Goal: Check status: Check status

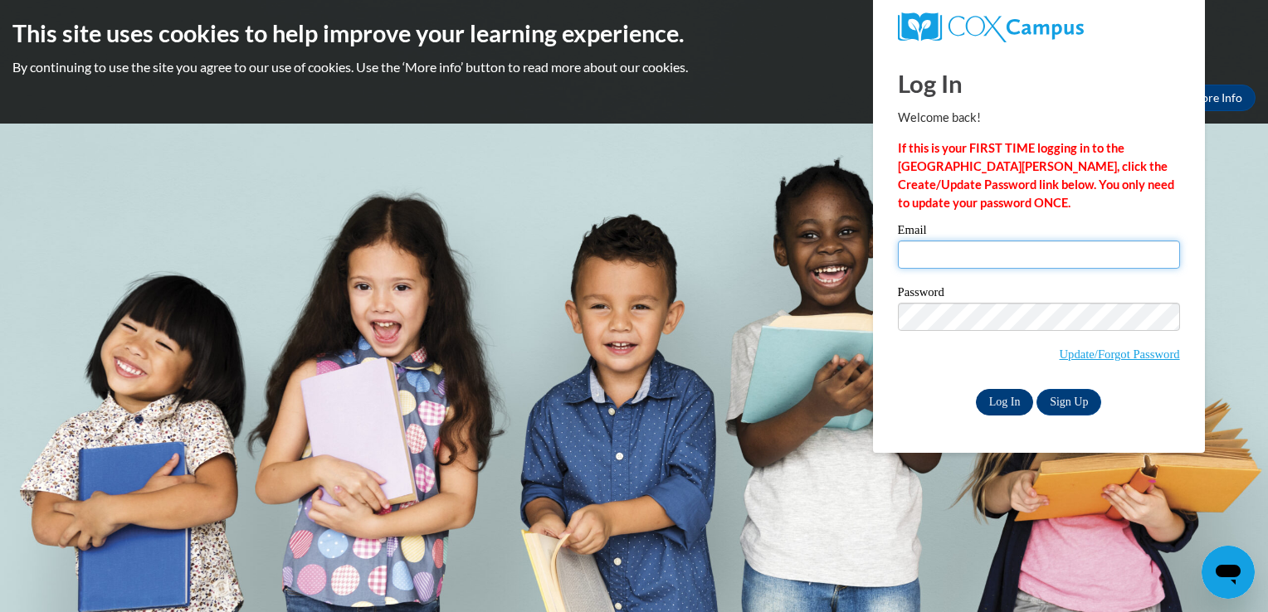
type input "scollins.sc06@gmail.com"
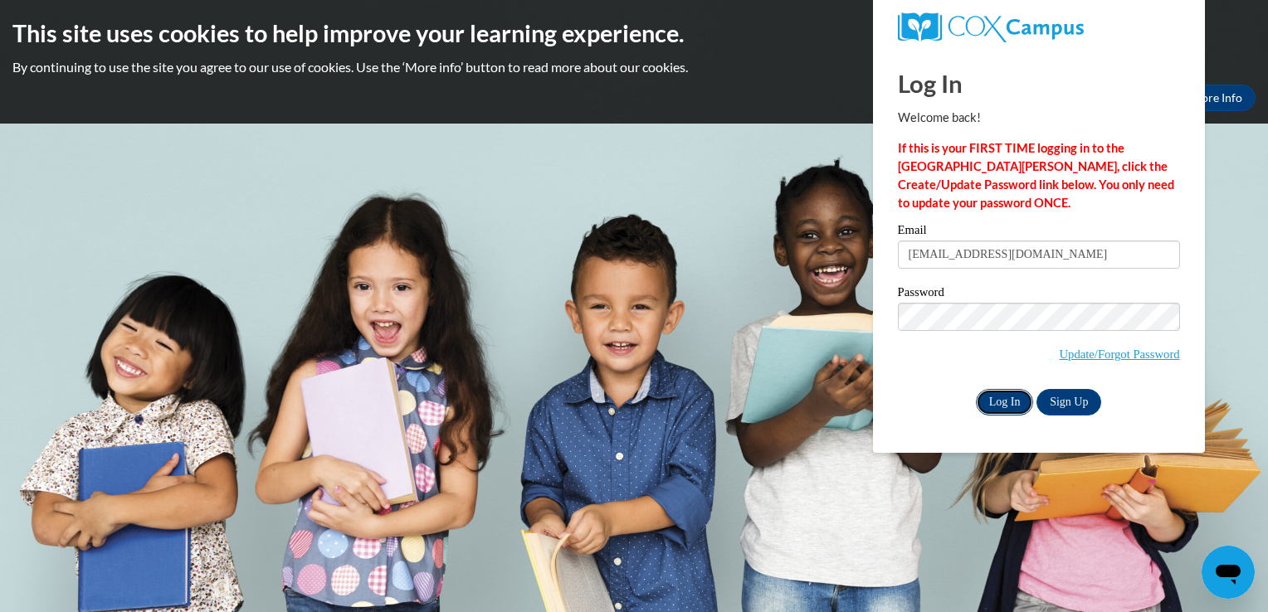
click at [994, 392] on input "Log In" at bounding box center [1005, 402] width 58 height 27
click at [1010, 399] on input "Log In" at bounding box center [1005, 402] width 58 height 27
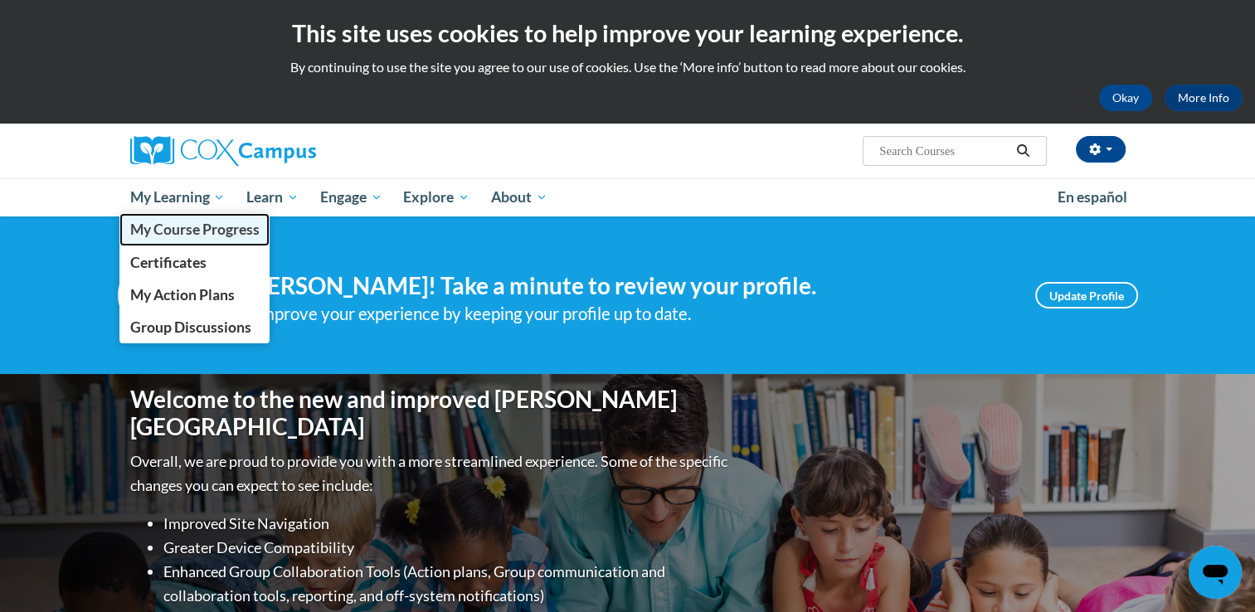
click at [201, 231] on span "My Course Progress" at bounding box center [193, 229] width 129 height 17
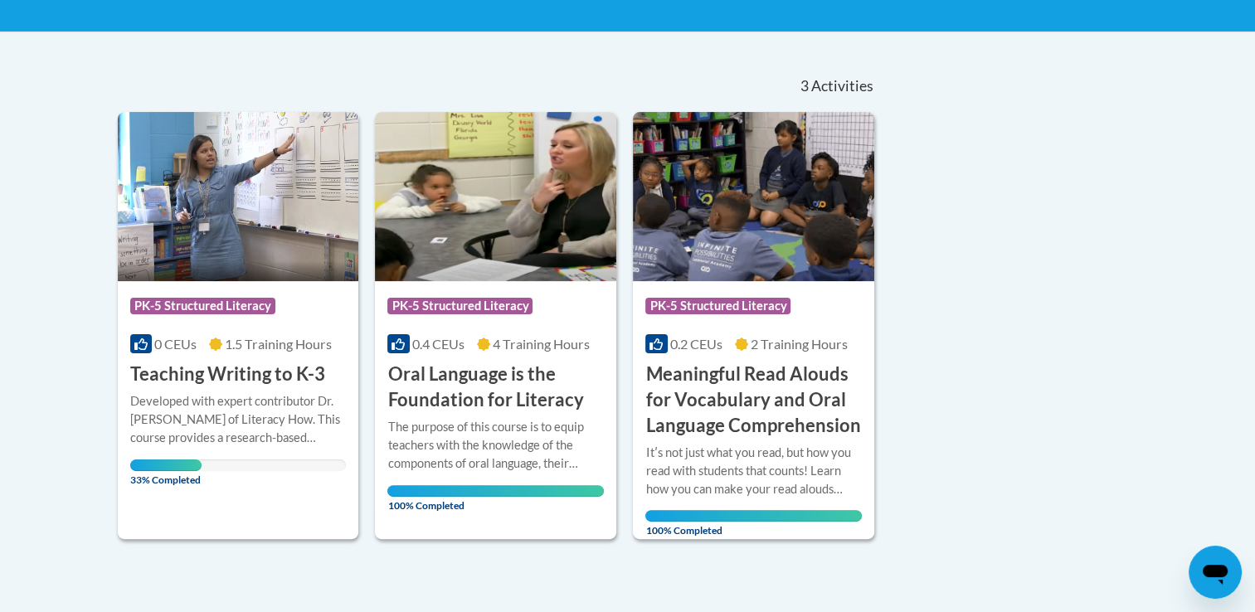
scroll to position [314, 0]
